Goal: Information Seeking & Learning: Learn about a topic

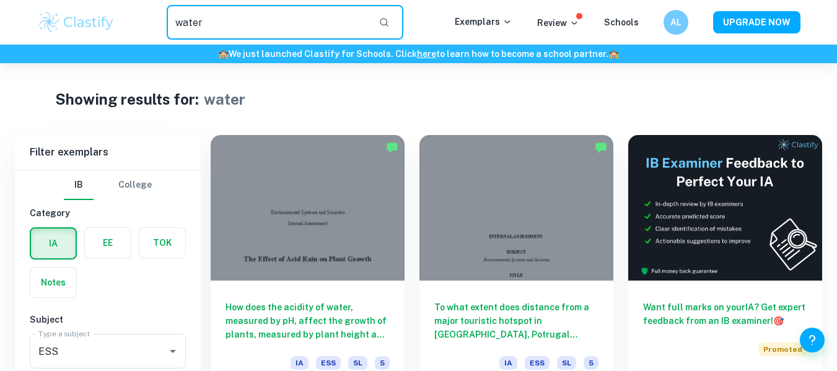
scroll to position [954, 0]
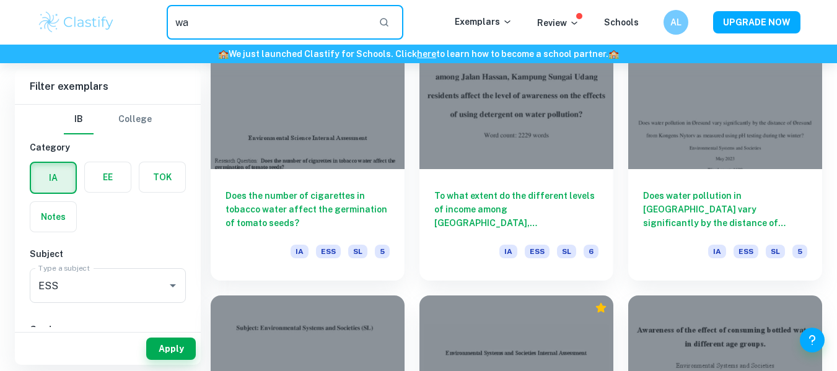
type input "w"
type input "acid rain"
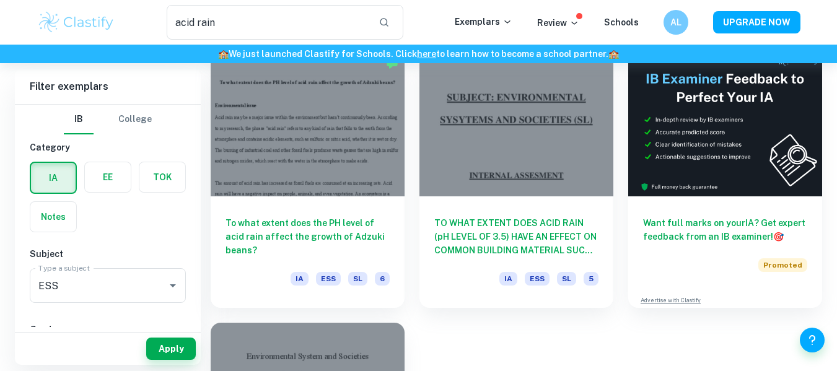
scroll to position [89, 0]
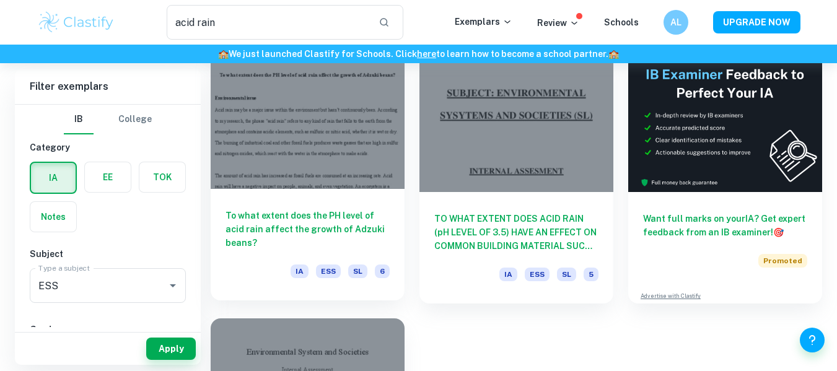
click at [359, 159] on div at bounding box center [308, 116] width 194 height 146
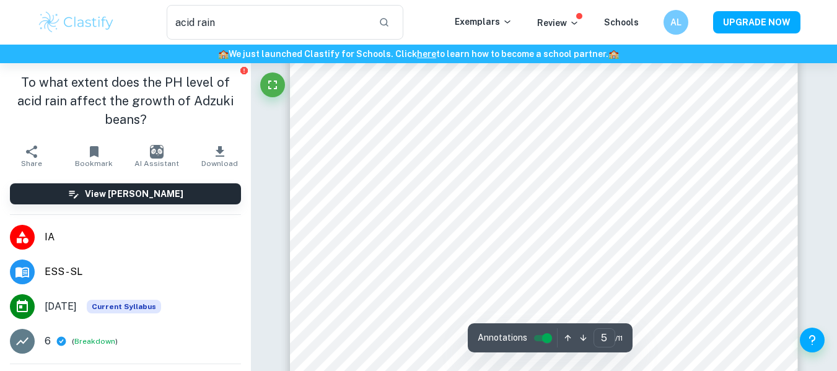
scroll to position [2950, 0]
type input "4"
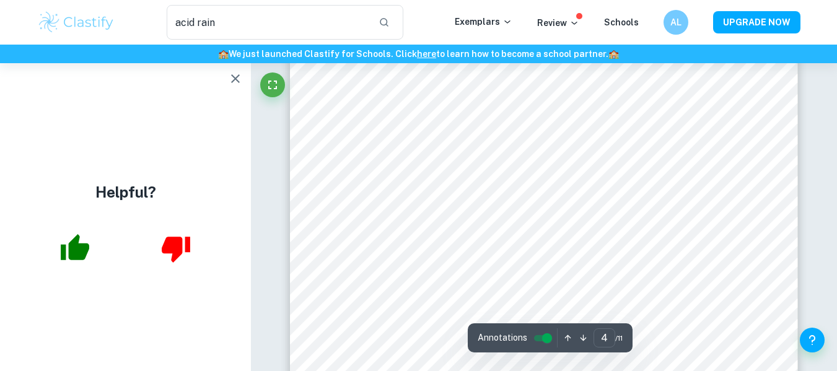
scroll to position [2423, 0]
click at [650, 194] on div at bounding box center [554, 202] width 349 height 24
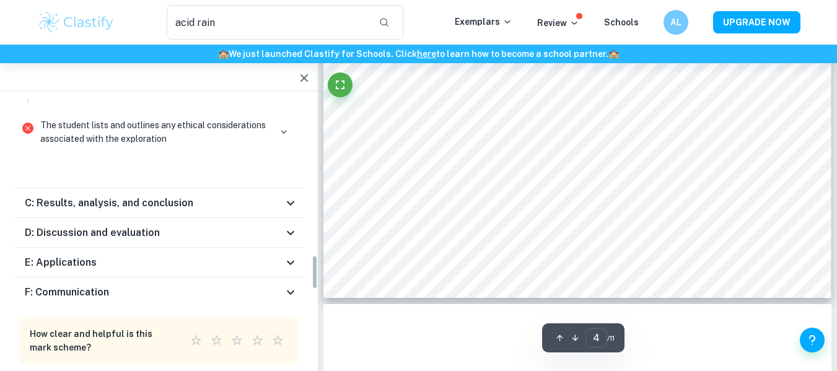
scroll to position [1223, 0]
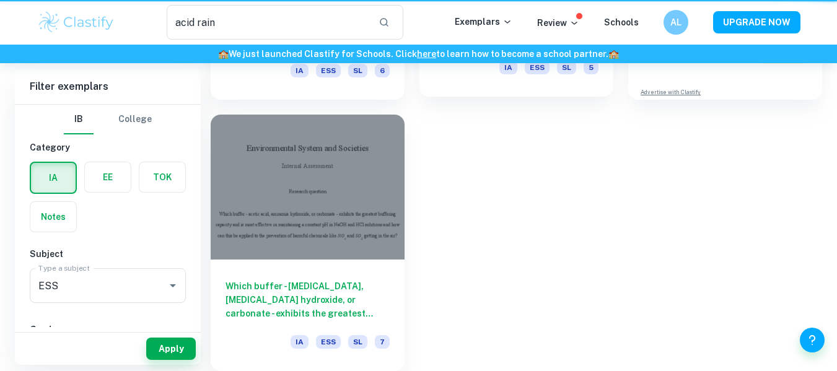
scroll to position [89, 0]
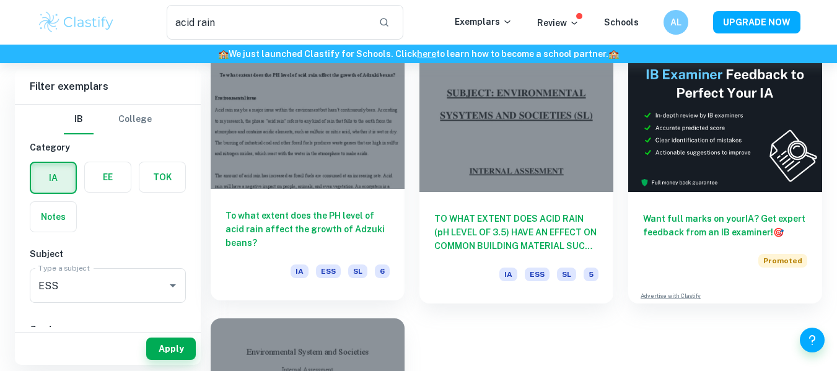
click at [334, 171] on div at bounding box center [308, 116] width 194 height 146
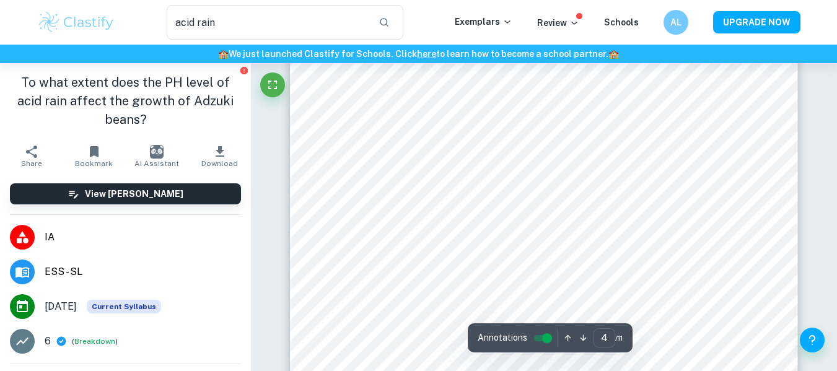
scroll to position [2502, 0]
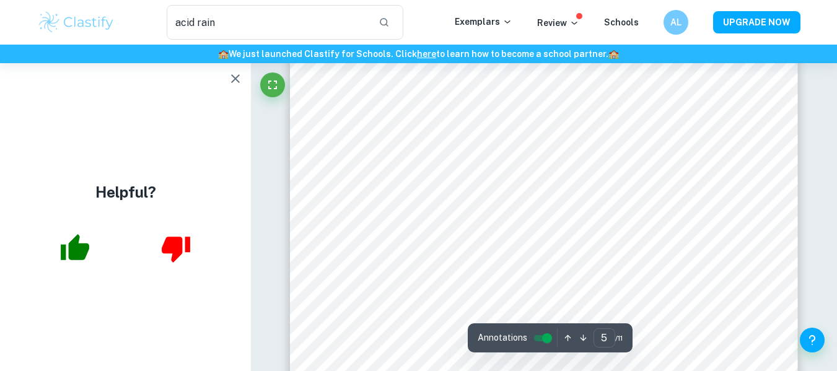
scroll to position [3165, 0]
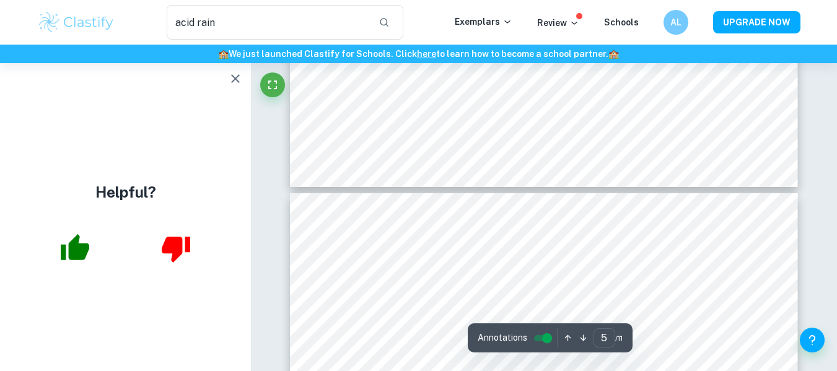
type input "6"
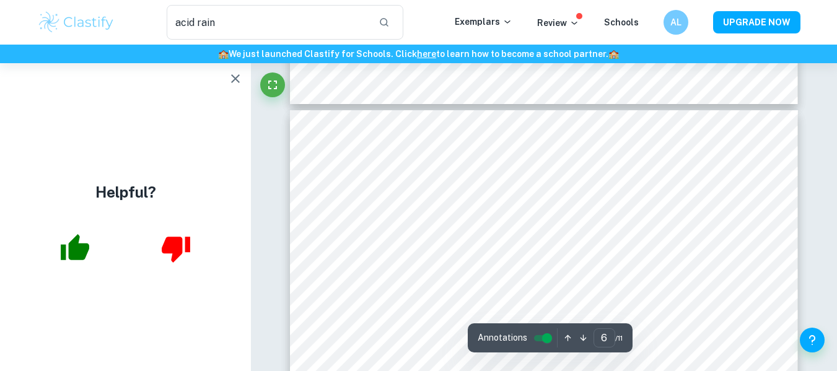
scroll to position [3449, 0]
